Goal: Task Accomplishment & Management: Complete application form

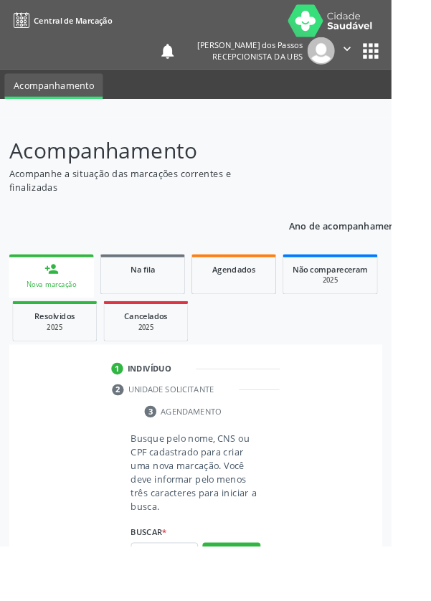
click at [169, 600] on input "text" at bounding box center [181, 609] width 74 height 24
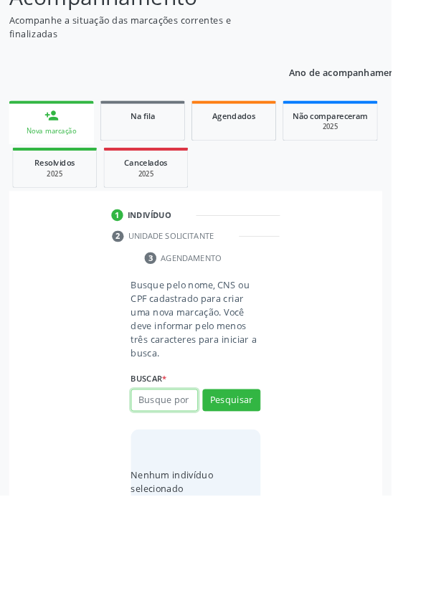
scroll to position [113, 0]
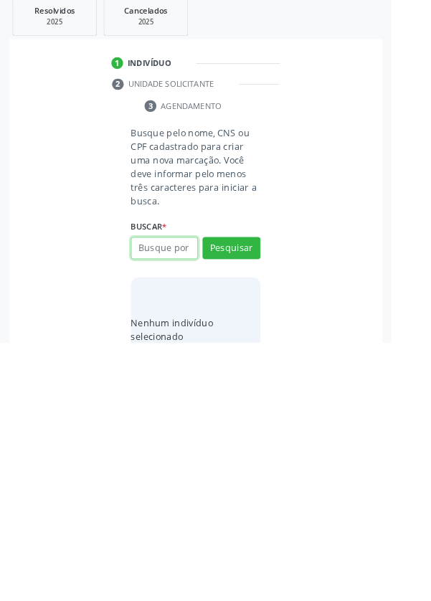
click at [166, 498] on input "text" at bounding box center [181, 497] width 74 height 24
click at [183, 500] on input "text" at bounding box center [181, 497] width 74 height 24
type input "06290284436"
click at [251, 492] on button "Pesquisar" at bounding box center [255, 497] width 64 height 24
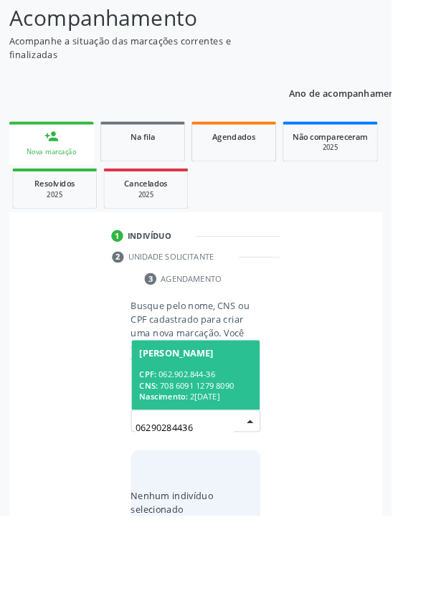
scroll to position [113, 0]
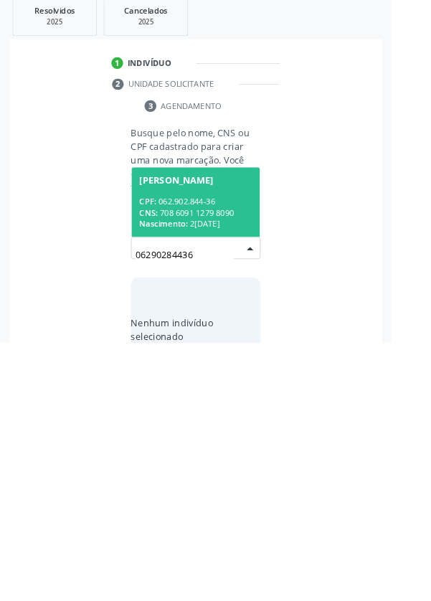
click at [197, 444] on div "CPF: 062.902.844-36" at bounding box center [215, 445] width 124 height 12
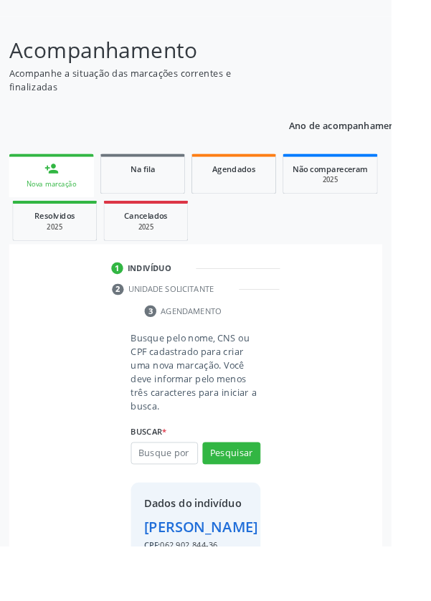
scroll to position [106, 0]
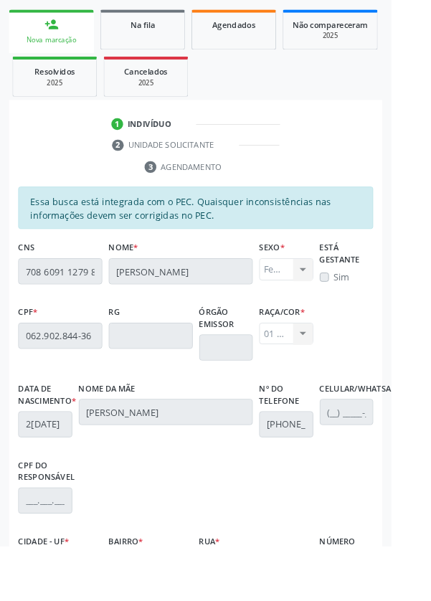
scroll to position [341, 0]
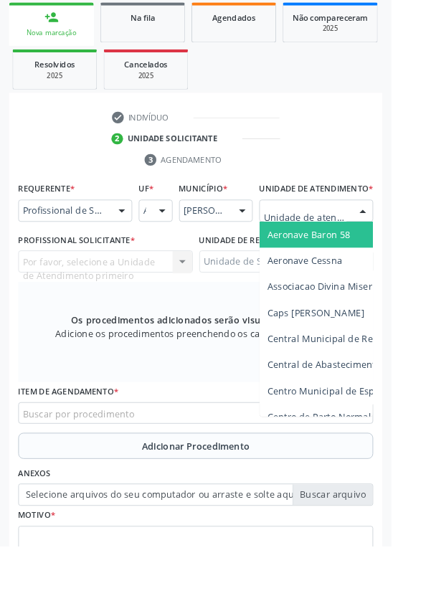
scroll to position [346, 0]
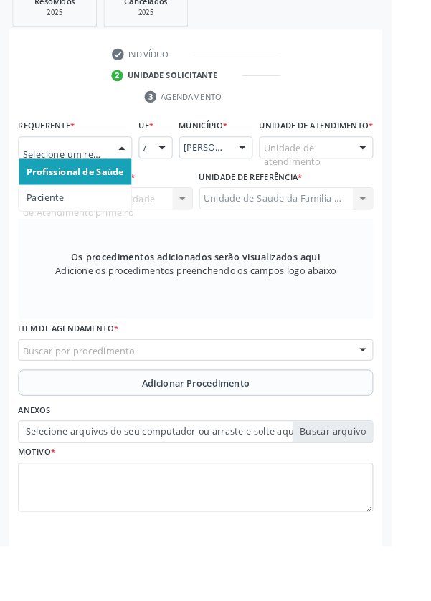
click at [48, 221] on span "Paciente" at bounding box center [49, 218] width 41 height 14
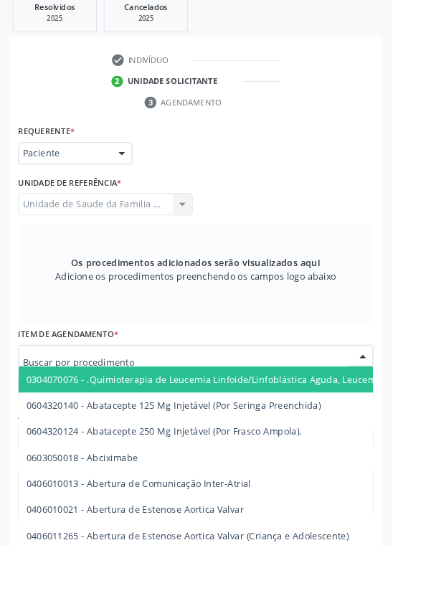
scroll to position [341, 0]
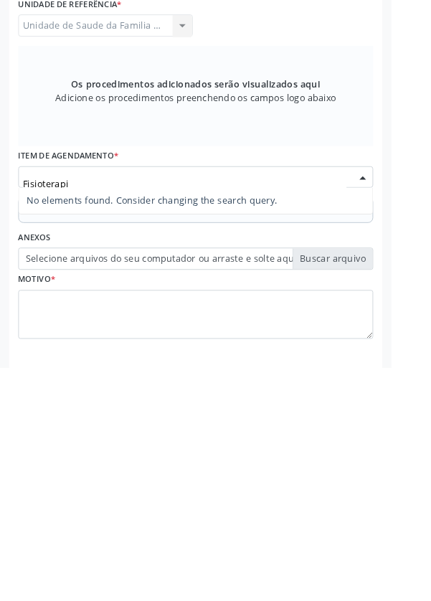
type input "Fisioterap"
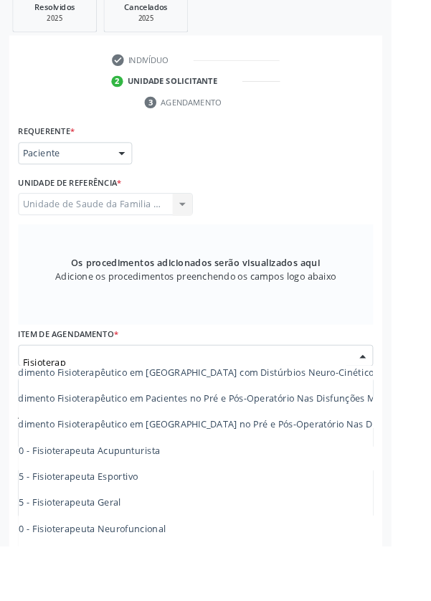
scroll to position [614, 98]
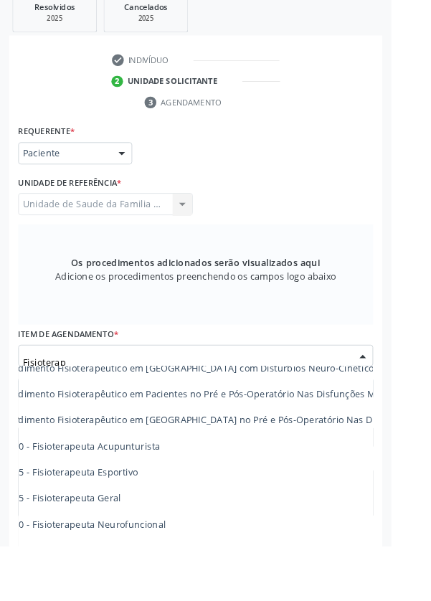
click at [123, 551] on span "0301010048-223605 - Fisioterapeuta Geral" at bounding box center [32, 548] width 202 height 14
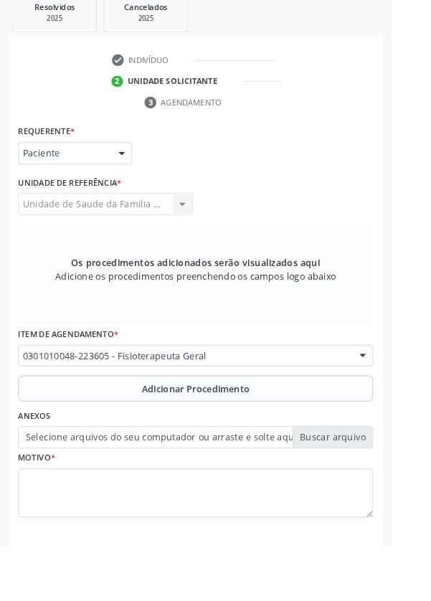
click at [123, 427] on button "Adicionar Procedimento" at bounding box center [215, 427] width 391 height 29
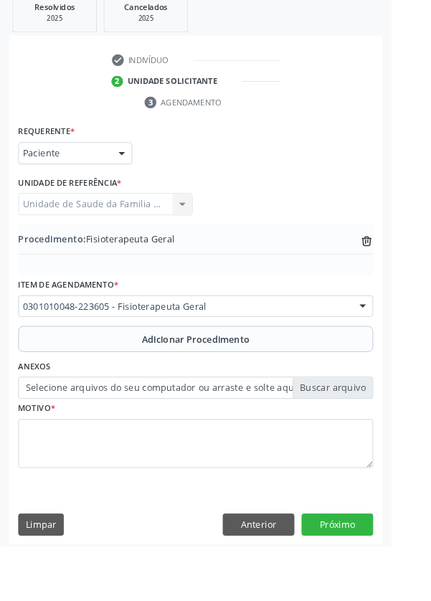
scroll to position [285, 0]
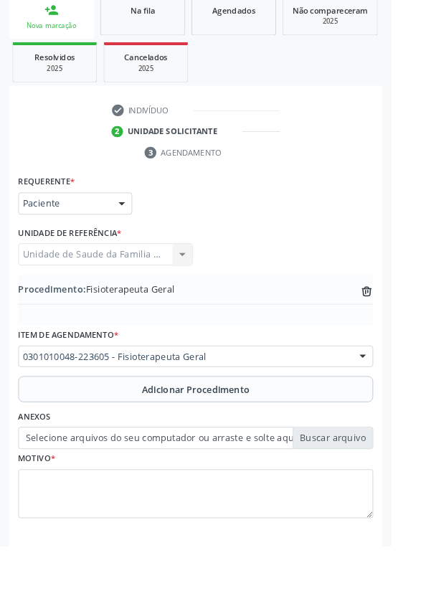
click at [151, 480] on label "Selecione arquivos do seu computador ou arraste e solte aqui" at bounding box center [215, 482] width 391 height 24
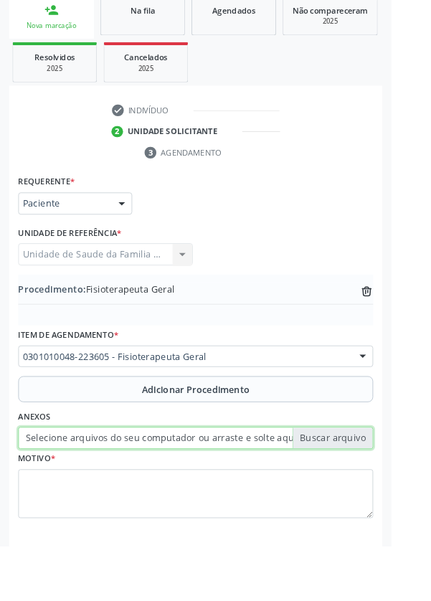
click at [151, 480] on input "Selecione arquivos do seu computador ou arraste e solte aqui" at bounding box center [215, 482] width 391 height 24
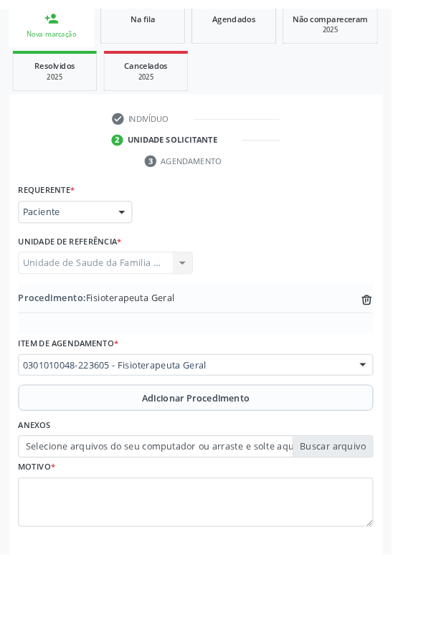
scroll to position [266, 0]
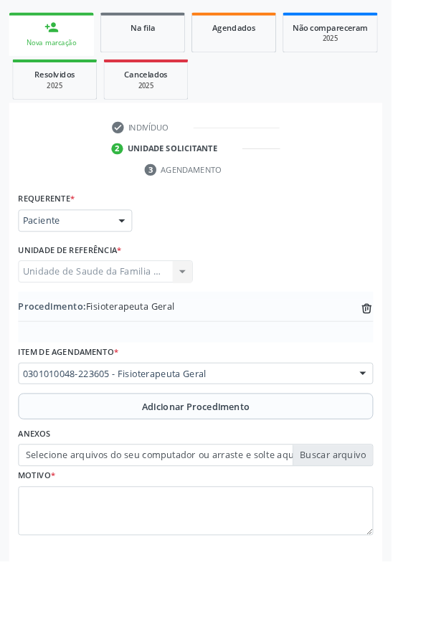
type input "C:\fakepath\17594253695285243210137486526399.jpg"
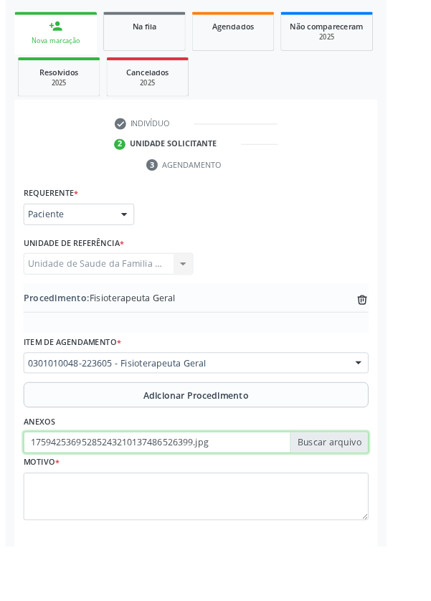
scroll to position [285, 0]
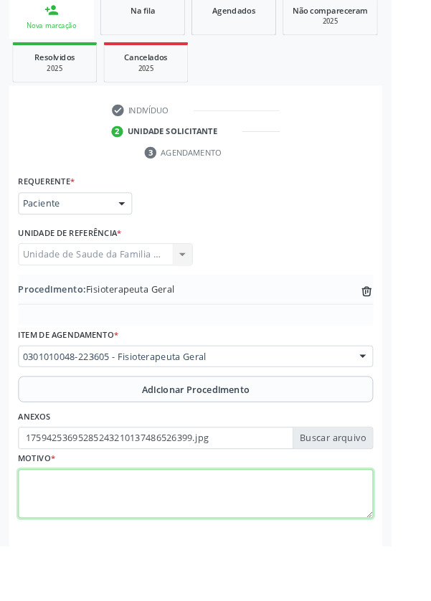
click at [88, 548] on textarea at bounding box center [215, 543] width 391 height 54
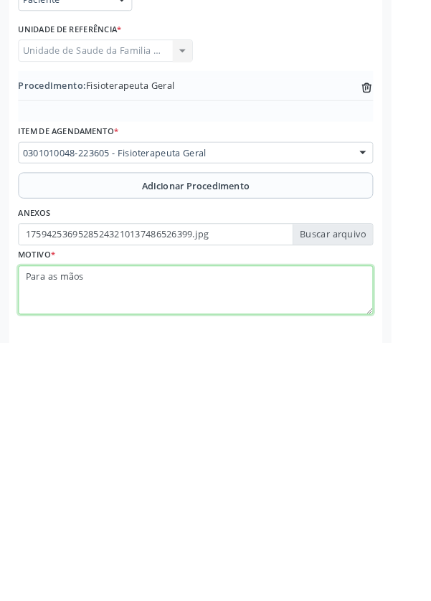
type textarea "Para as mãos"
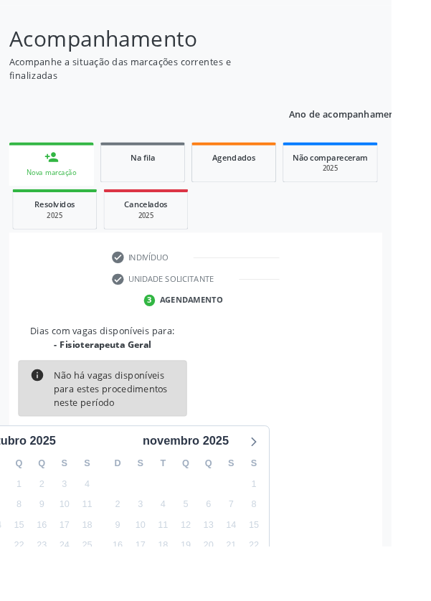
scroll to position [119, 0]
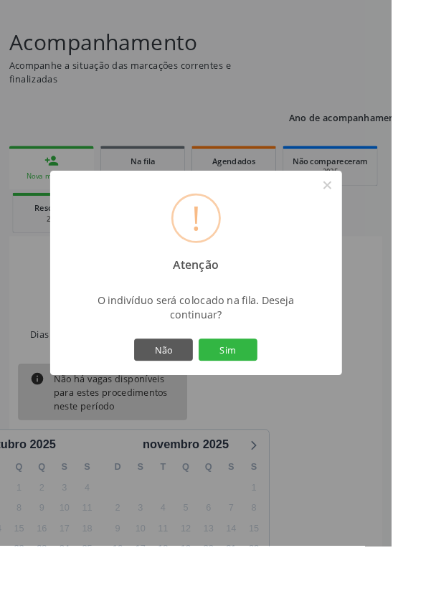
click at [272, 397] on button "Sim" at bounding box center [251, 385] width 65 height 24
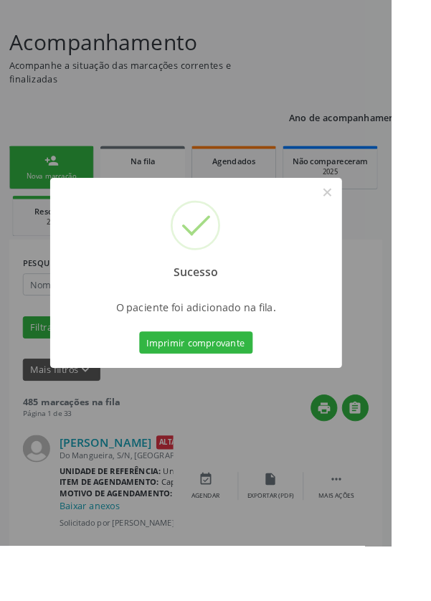
scroll to position [0, 0]
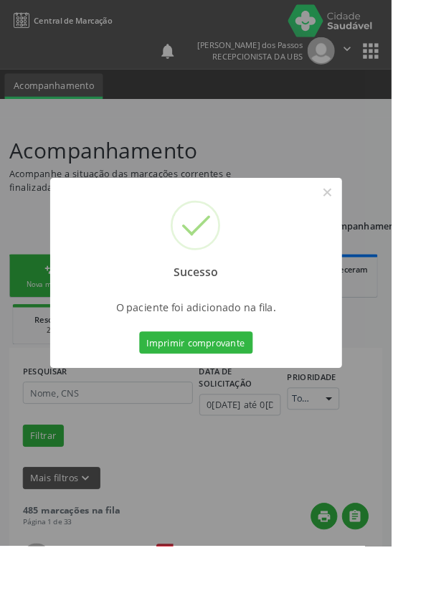
click at [227, 389] on button "Imprimir comprovante" at bounding box center [215, 377] width 125 height 24
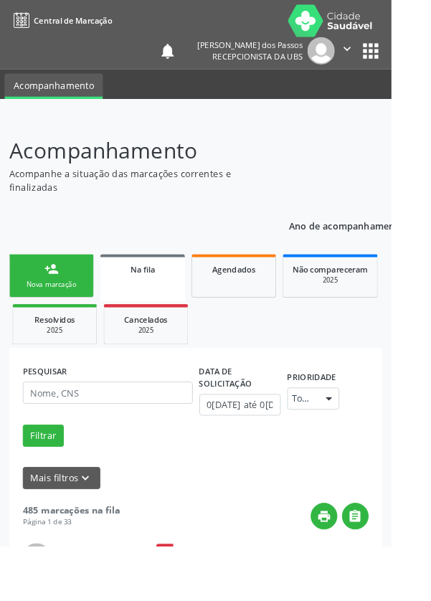
click at [44, 300] on link "person_add Nova marcação" at bounding box center [56, 304] width 93 height 48
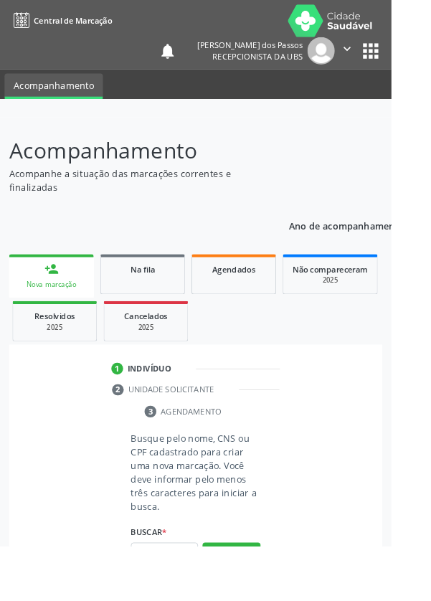
click at [52, 304] on link "person_add Nova marcação" at bounding box center [56, 304] width 93 height 48
click at [179, 600] on input "text" at bounding box center [181, 609] width 74 height 24
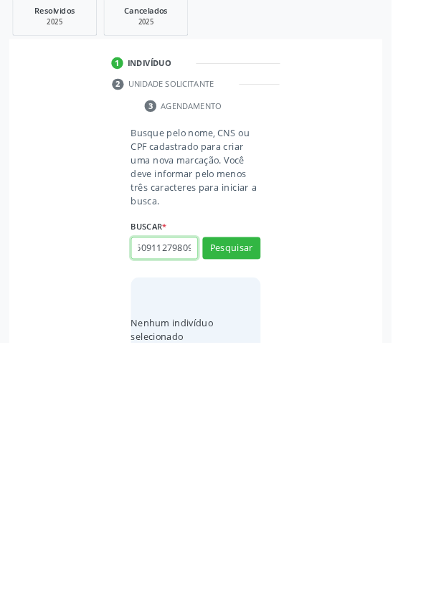
scroll to position [0, 26]
type input "708609112798090"
click at [252, 495] on button "Pesquisar" at bounding box center [255, 497] width 64 height 24
type input "708609112798090"
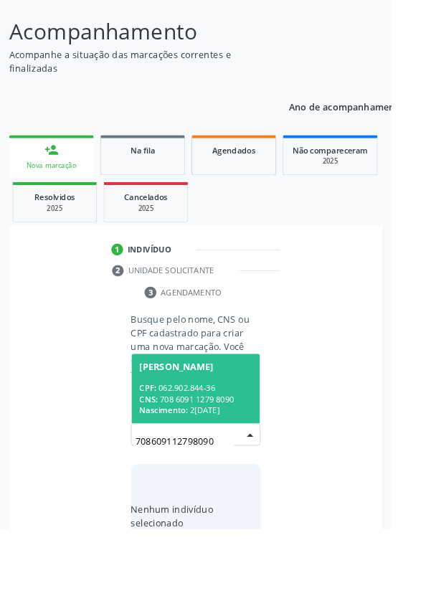
scroll to position [113, 0]
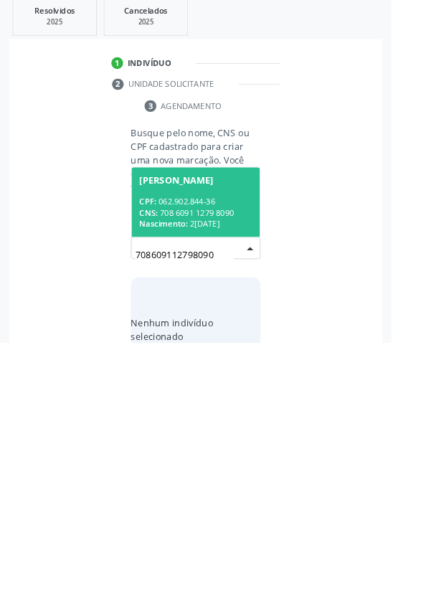
click at [195, 452] on div "CNS: 708 6091 1279 8090" at bounding box center [215, 458] width 124 height 12
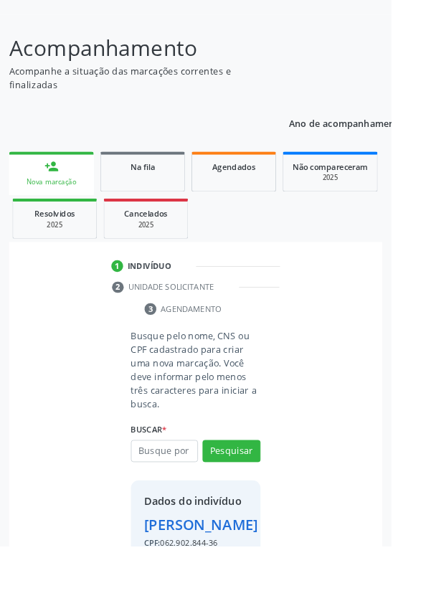
scroll to position [106, 0]
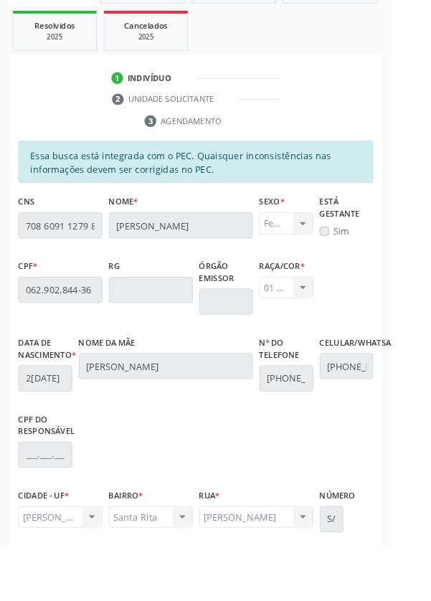
scroll to position [341, 0]
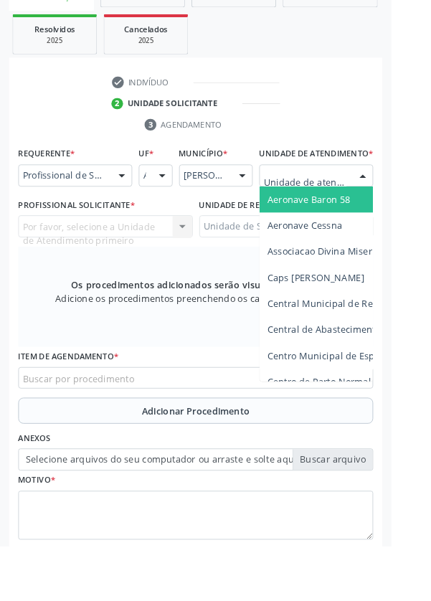
scroll to position [346, 0]
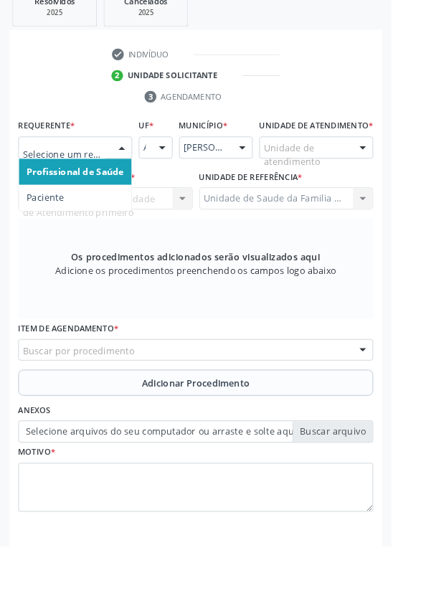
click at [47, 222] on span "Paciente" at bounding box center [49, 218] width 41 height 14
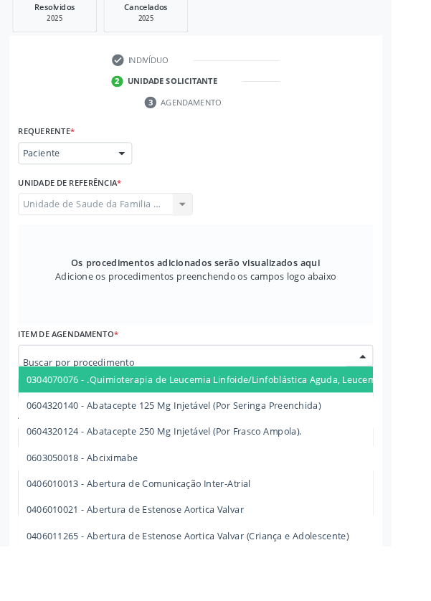
scroll to position [341, 0]
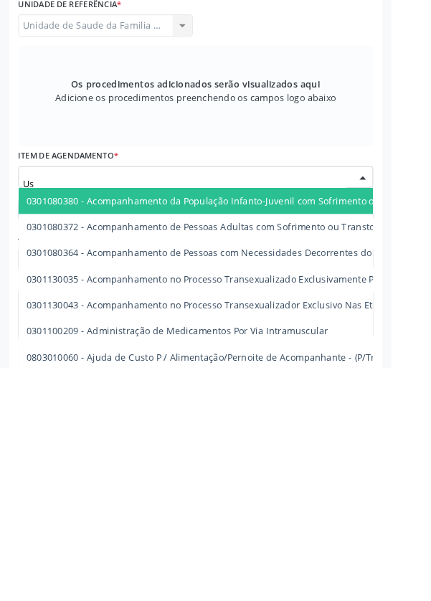
type input "Usg"
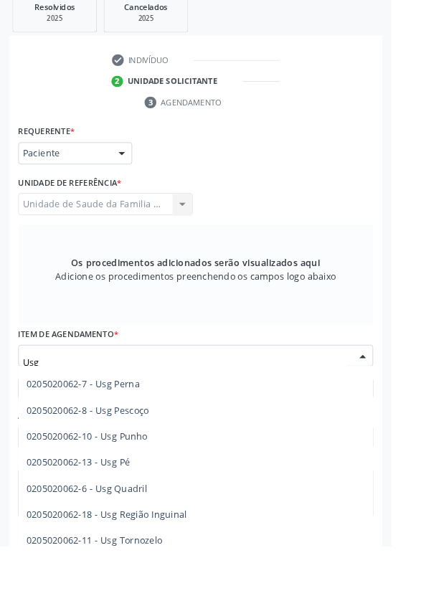
scroll to position [311, 0]
click at [165, 594] on span "0205020062-11 - Usg Tornozelo" at bounding box center [104, 593] width 150 height 14
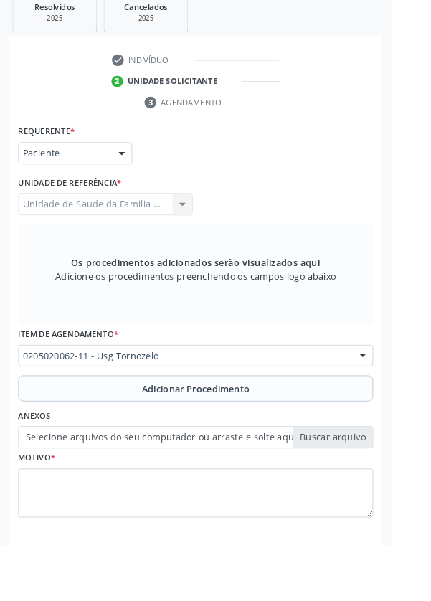
click at [105, 431] on button "Adicionar Procedimento" at bounding box center [215, 427] width 391 height 29
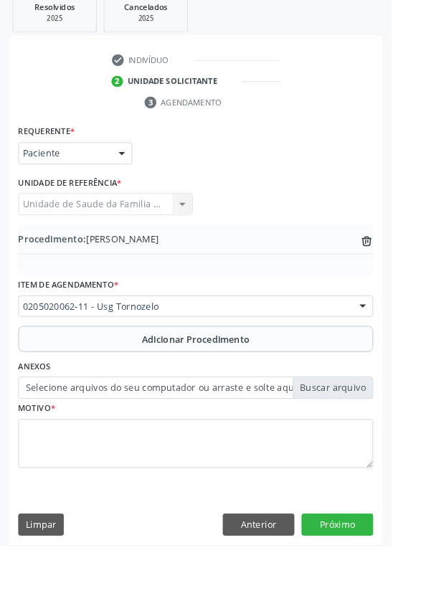
scroll to position [285, 0]
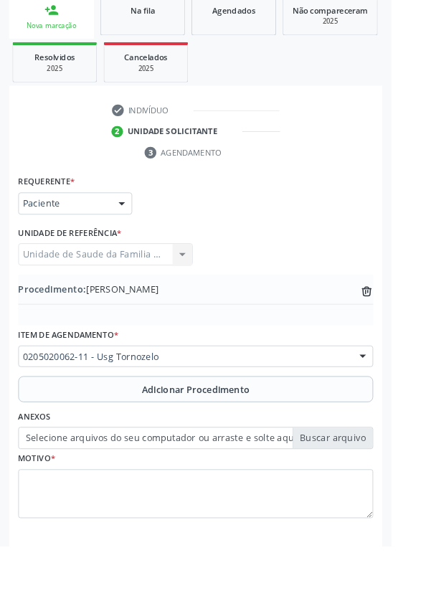
click at [134, 484] on label "Selecione arquivos do seu computador ou arraste e solte aqui" at bounding box center [215, 482] width 391 height 24
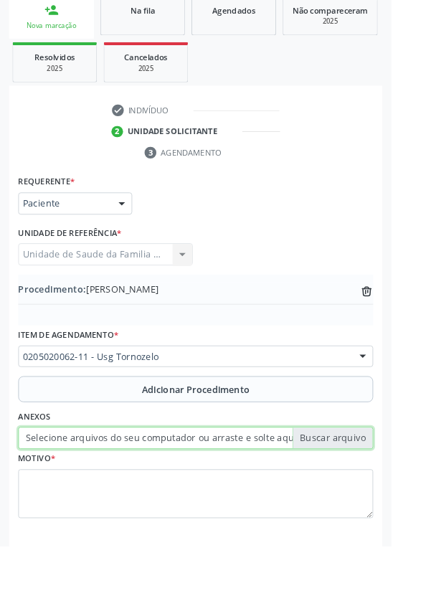
click at [134, 484] on input "Selecione arquivos do seu computador ou arraste e solte aqui" at bounding box center [215, 482] width 391 height 24
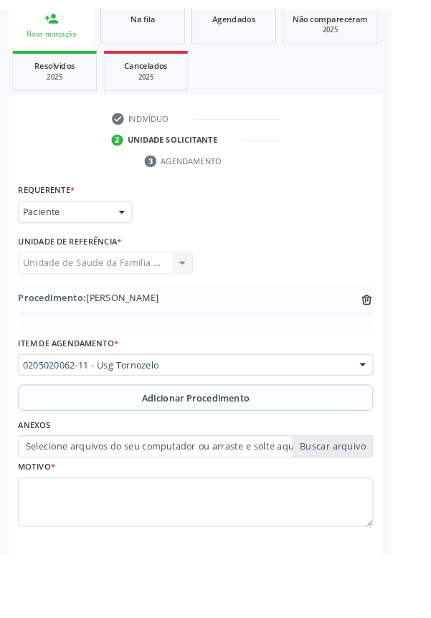
scroll to position [266, 0]
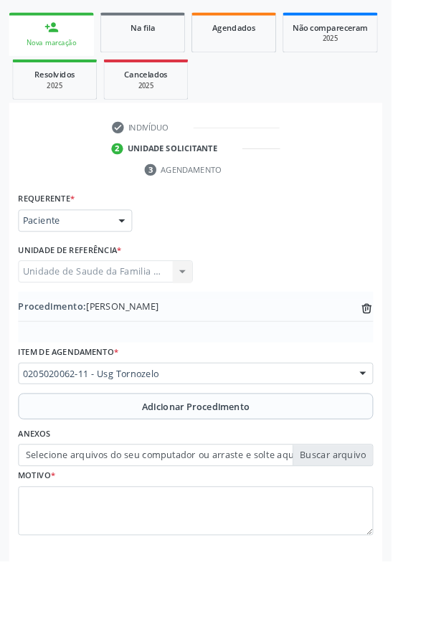
type input "C:\fakepath\17594258523954326887939058840961.jpg"
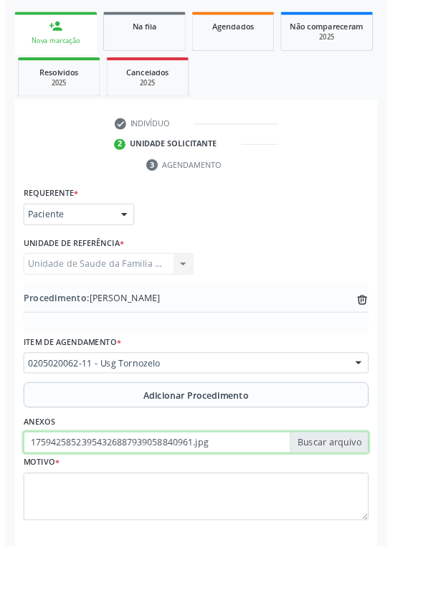
scroll to position [285, 0]
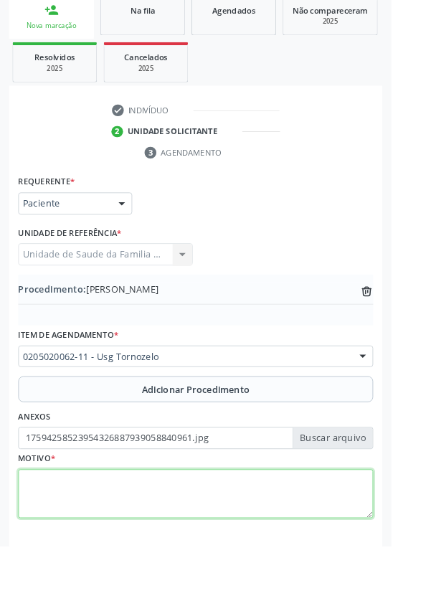
click at [92, 546] on textarea at bounding box center [215, 543] width 391 height 54
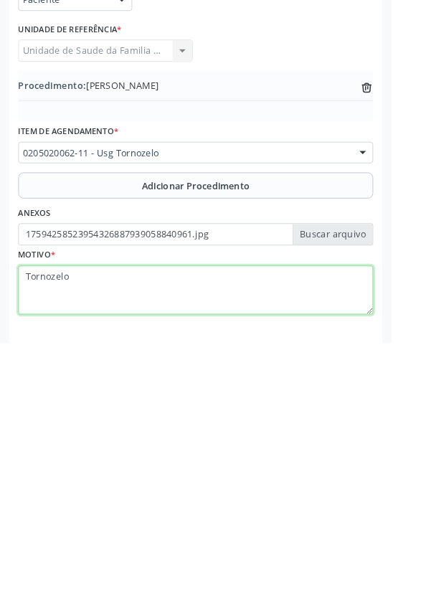
type textarea "Tornozelo D"
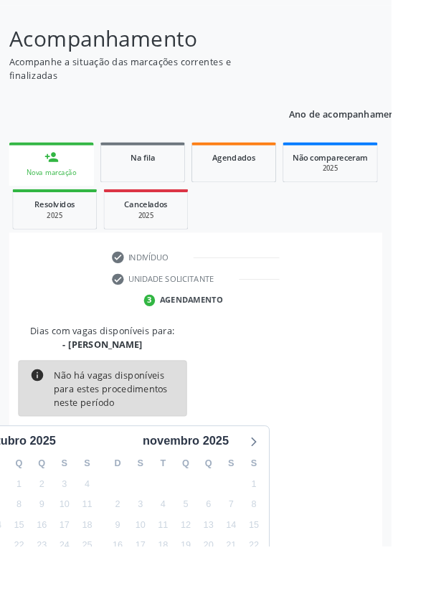
scroll to position [119, 0]
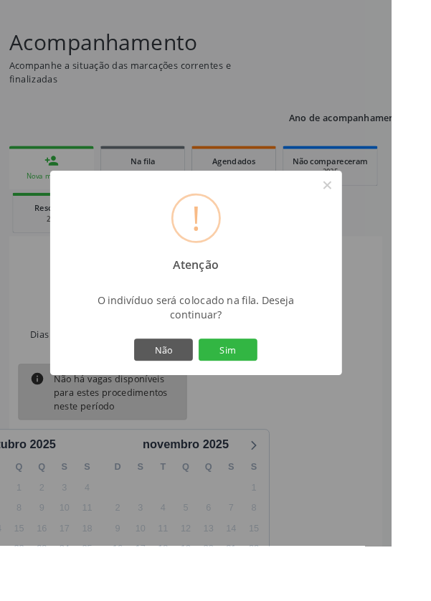
click at [262, 397] on button "Sim" at bounding box center [251, 385] width 65 height 24
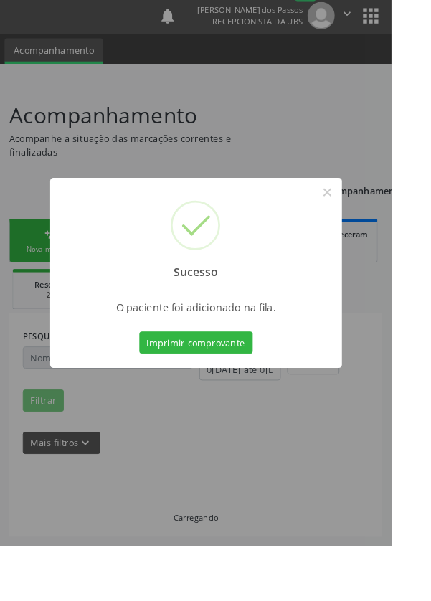
scroll to position [0, 0]
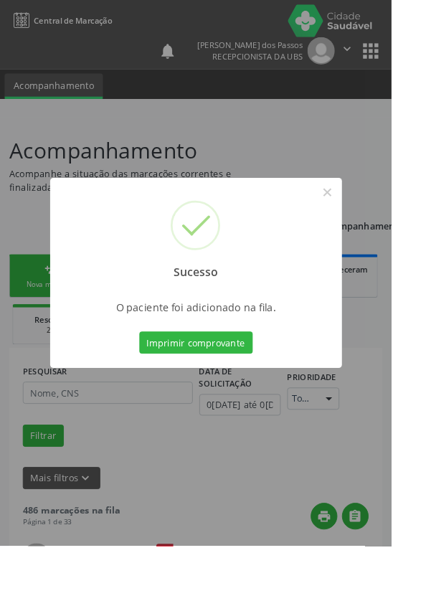
click at [229, 389] on button "Imprimir comprovante" at bounding box center [215, 377] width 125 height 24
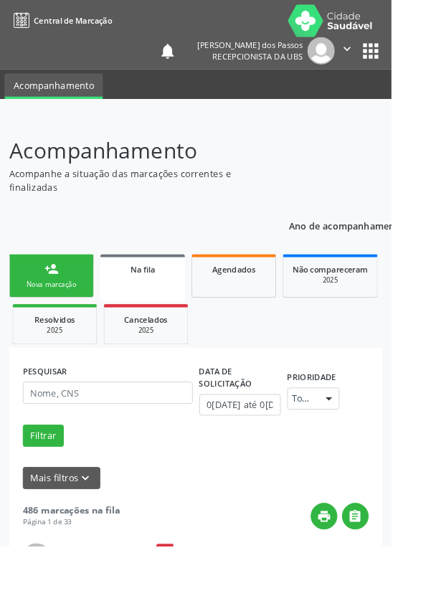
click at [48, 313] on div "Nova marcação" at bounding box center [57, 313] width 72 height 11
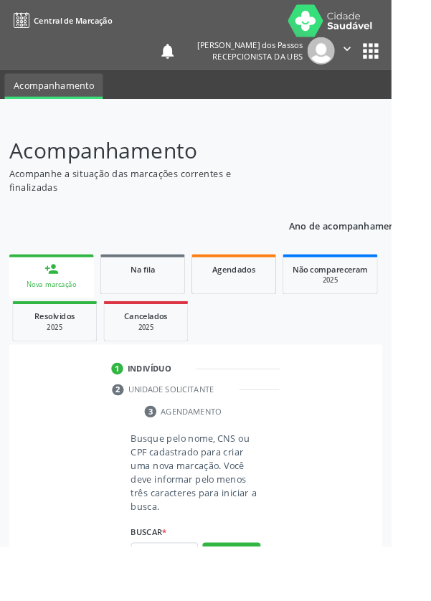
click at [47, 302] on link "person_add Nova marcação" at bounding box center [56, 304] width 93 height 48
click at [176, 600] on input "text" at bounding box center [181, 609] width 74 height 24
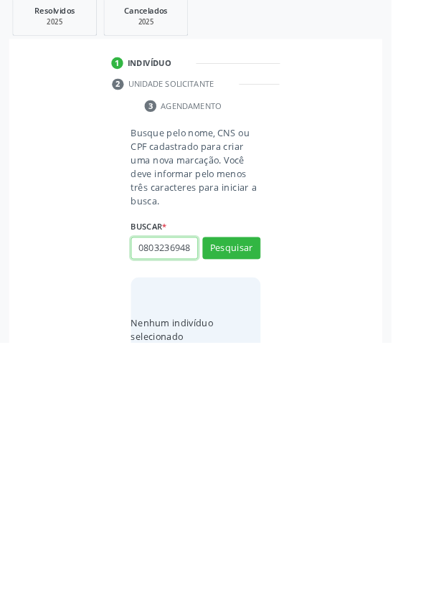
scroll to position [0, 3]
type input "08032369481"
click at [257, 490] on button "Pesquisar" at bounding box center [255, 497] width 64 height 24
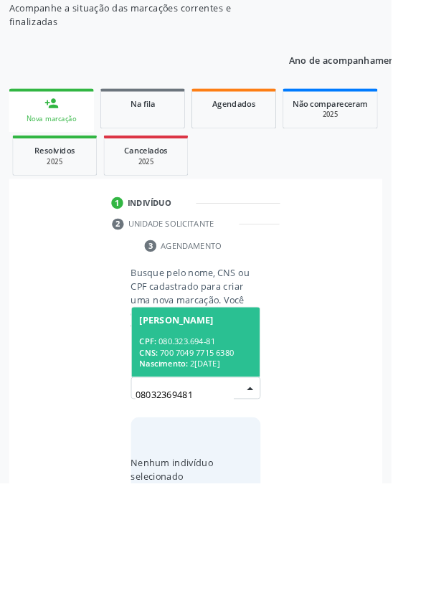
scroll to position [113, 0]
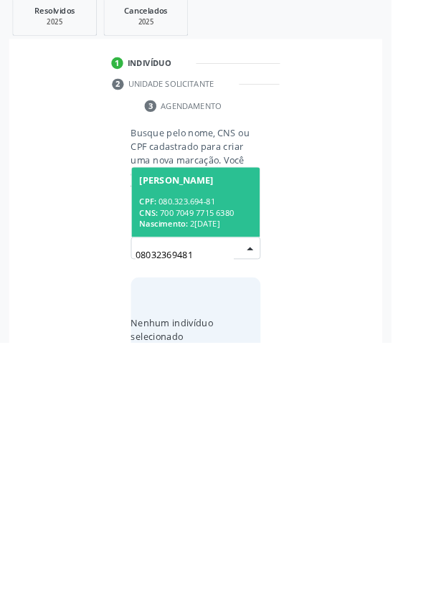
click at [201, 447] on div "CPF: 080.323.694-81" at bounding box center [215, 445] width 124 height 12
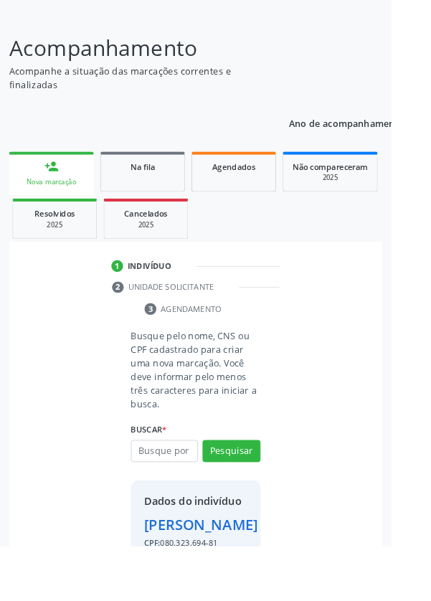
scroll to position [106, 0]
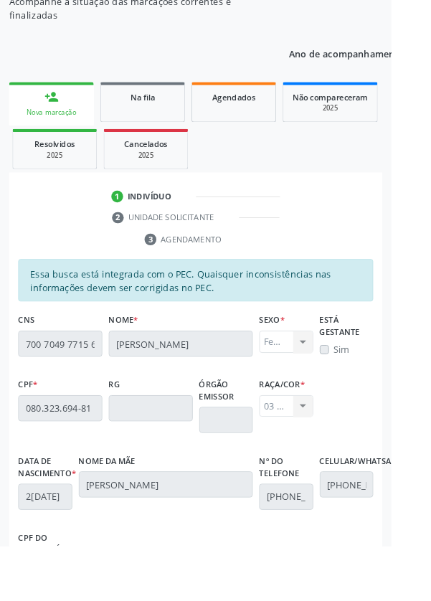
scroll to position [341, 0]
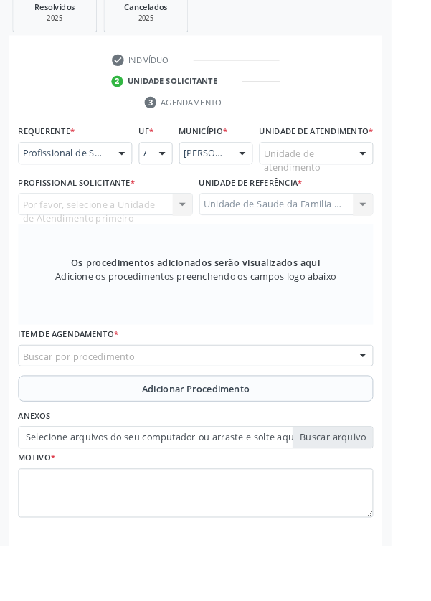
scroll to position [277, 0]
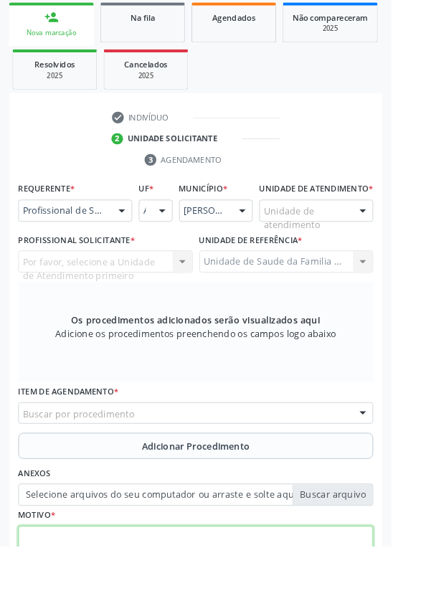
click at [71, 600] on textarea at bounding box center [215, 606] width 391 height 54
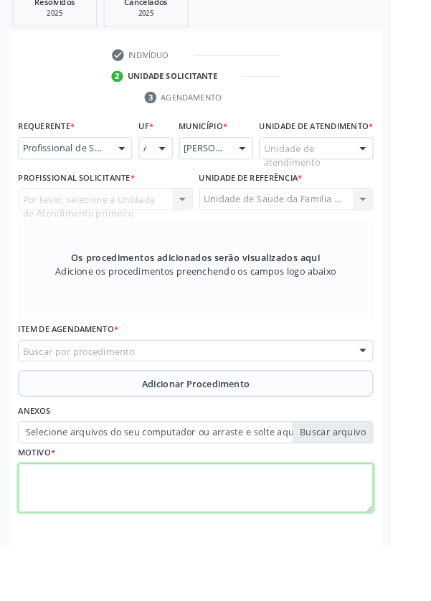
scroll to position [353, 0]
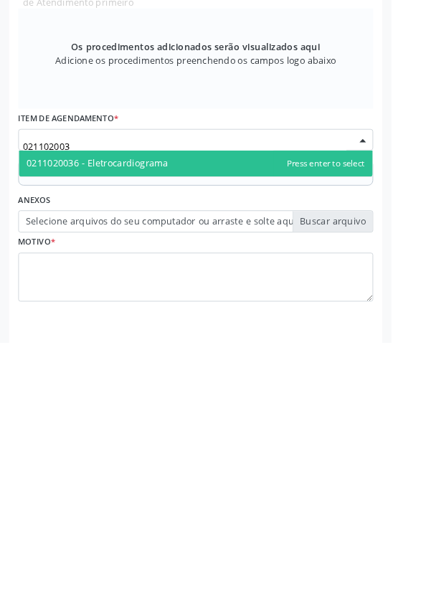
type input "0211020036"
click at [193, 419] on span "0211020036 - Eletrocardiograma" at bounding box center [215, 404] width 389 height 29
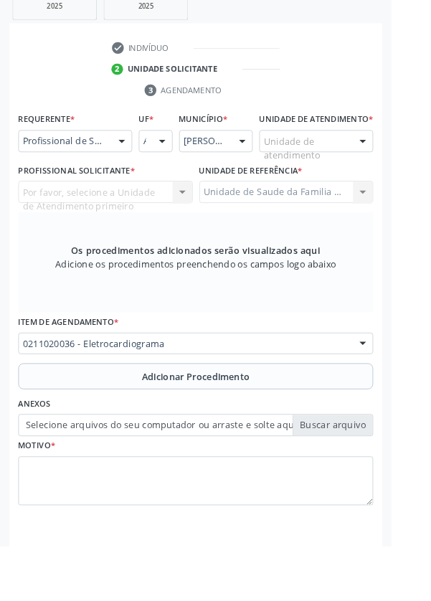
click at [118, 429] on button "Adicionar Procedimento" at bounding box center [215, 414] width 391 height 29
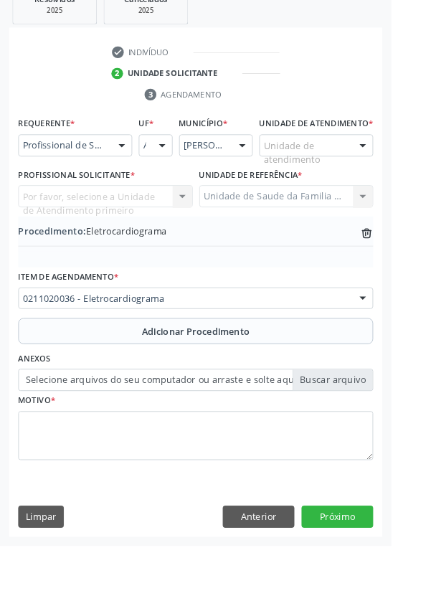
scroll to position [299, 0]
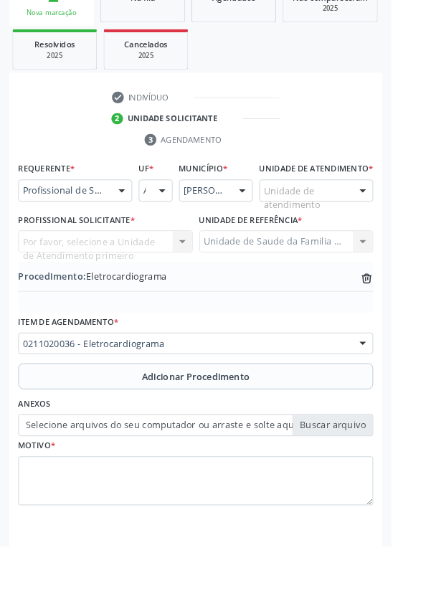
click at [101, 479] on label "Selecione arquivos do seu computador ou arraste e solte aqui" at bounding box center [215, 468] width 391 height 24
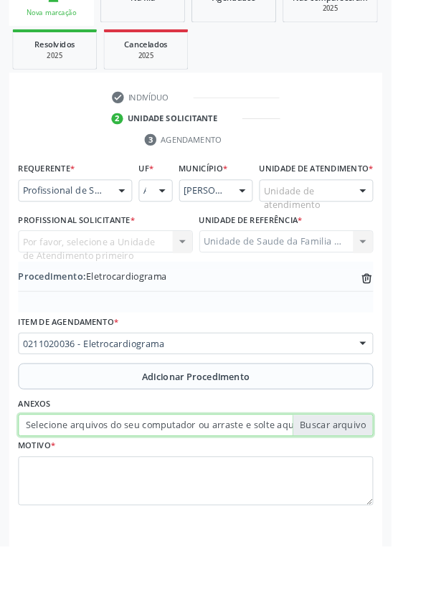
click at [101, 479] on input "Selecione arquivos do seu computador ou arraste e solte aqui" at bounding box center [215, 468] width 391 height 24
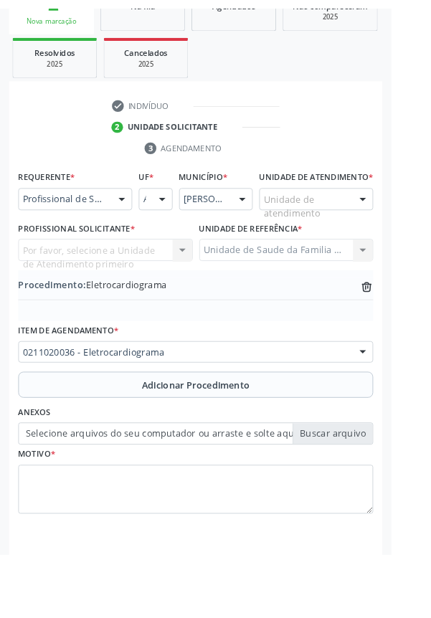
scroll to position [280, 0]
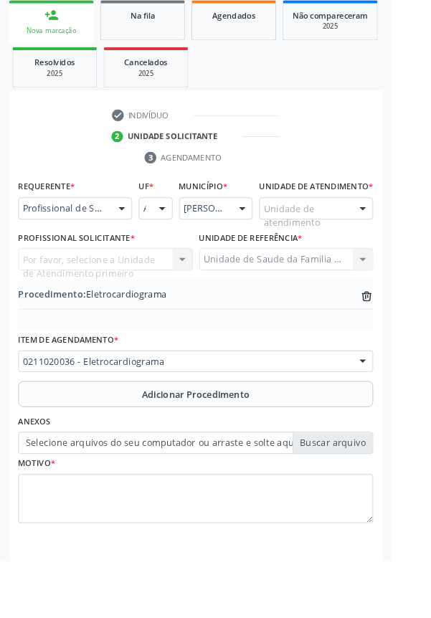
type input "C:\fakepath\17594274621385802367094086490578.jpg"
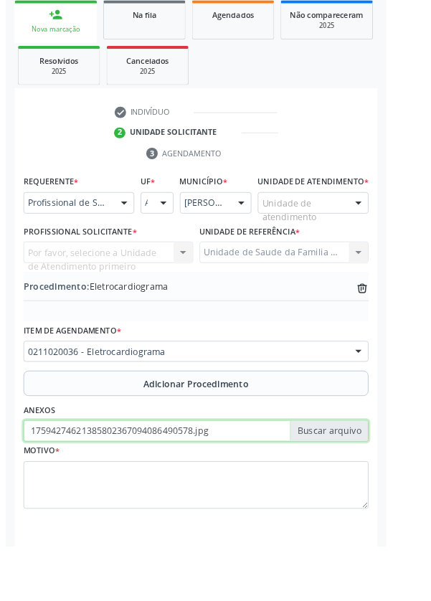
scroll to position [299, 0]
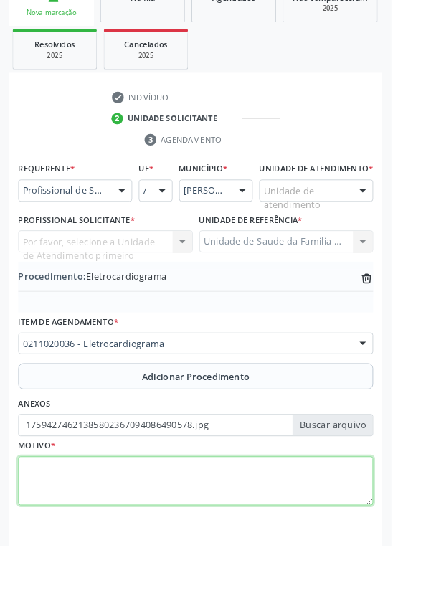
click at [80, 531] on textarea at bounding box center [215, 530] width 391 height 54
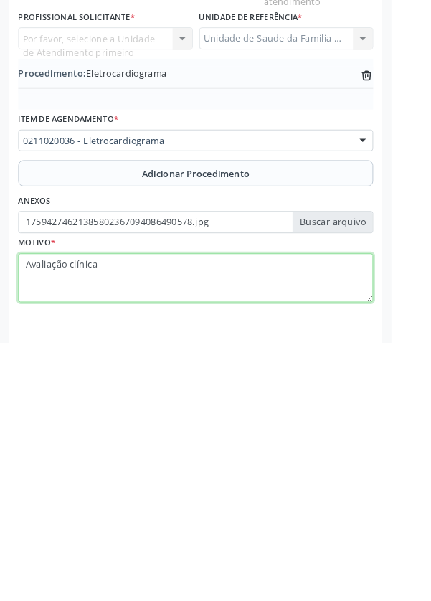
type textarea "Avaliação clínica"
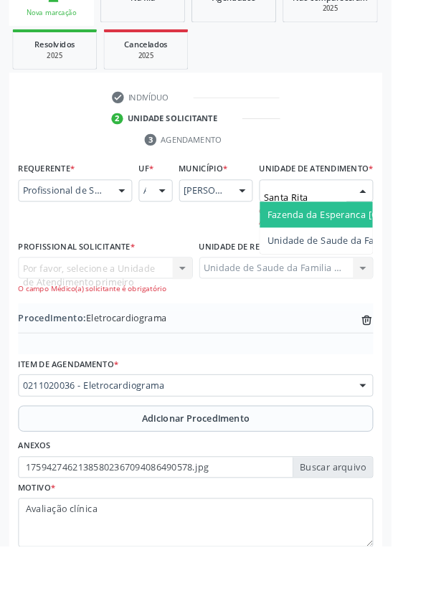
type input "Santa Rita"
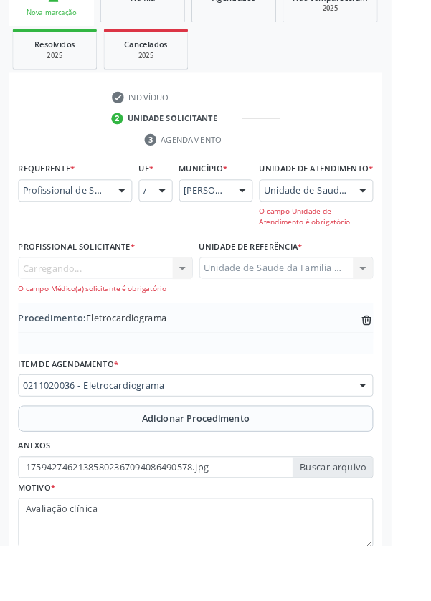
click at [77, 324] on div "O campo Médico(a) solicitante é obrigatório" at bounding box center [116, 318] width 192 height 12
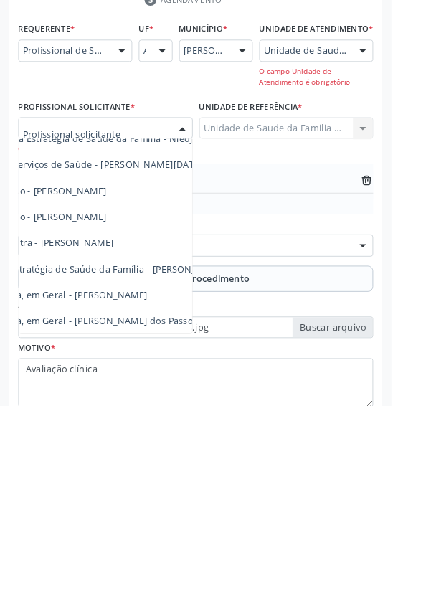
click at [182, 457] on span "Médico da Estratégia de Saúde da Família - [PERSON_NAME]" at bounding box center [102, 450] width 291 height 14
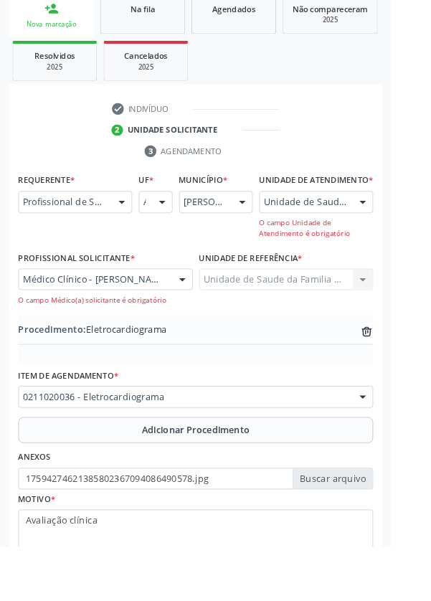
scroll to position [269, 0]
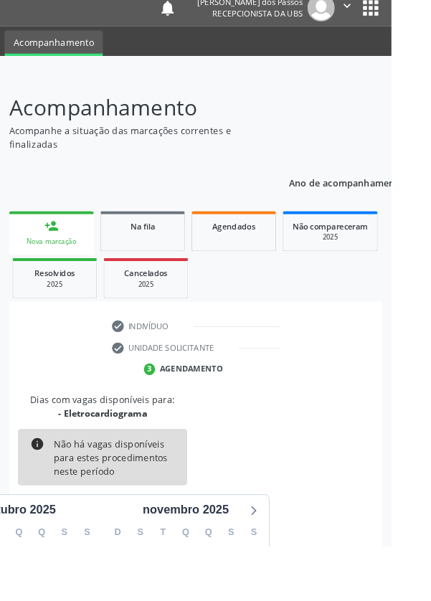
scroll to position [119, 0]
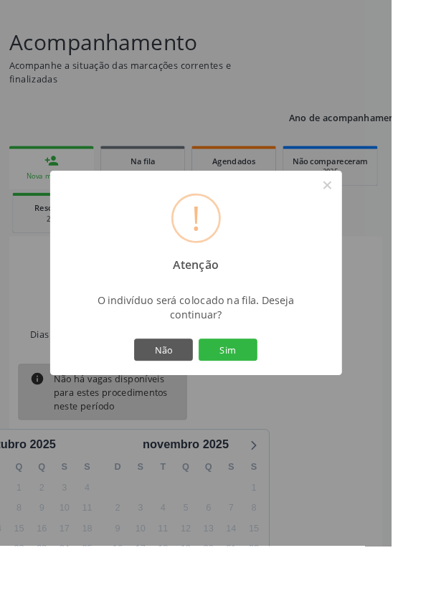
click at [268, 397] on button "Sim" at bounding box center [251, 385] width 65 height 24
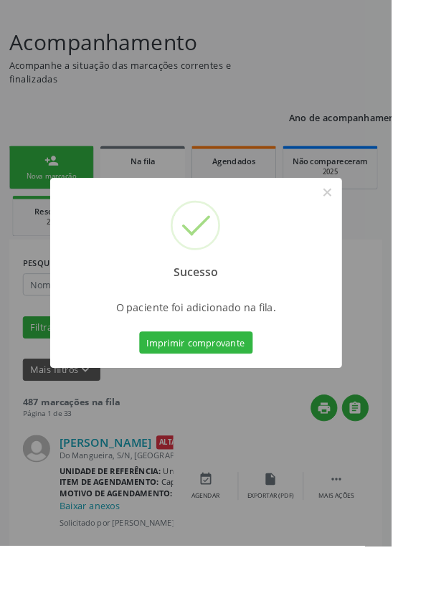
scroll to position [0, 0]
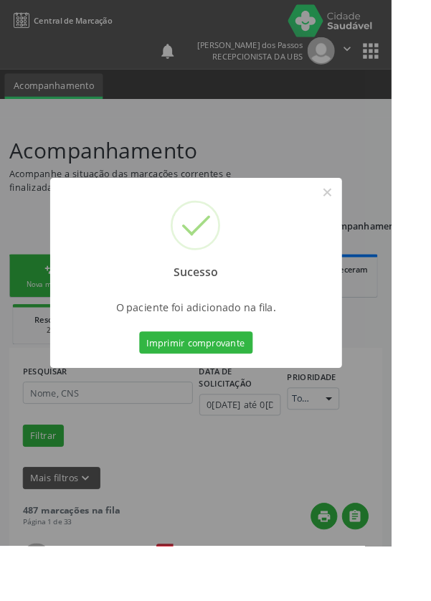
click at [211, 389] on button "Imprimir comprovante" at bounding box center [215, 377] width 125 height 24
